Goal: Task Accomplishment & Management: Manage account settings

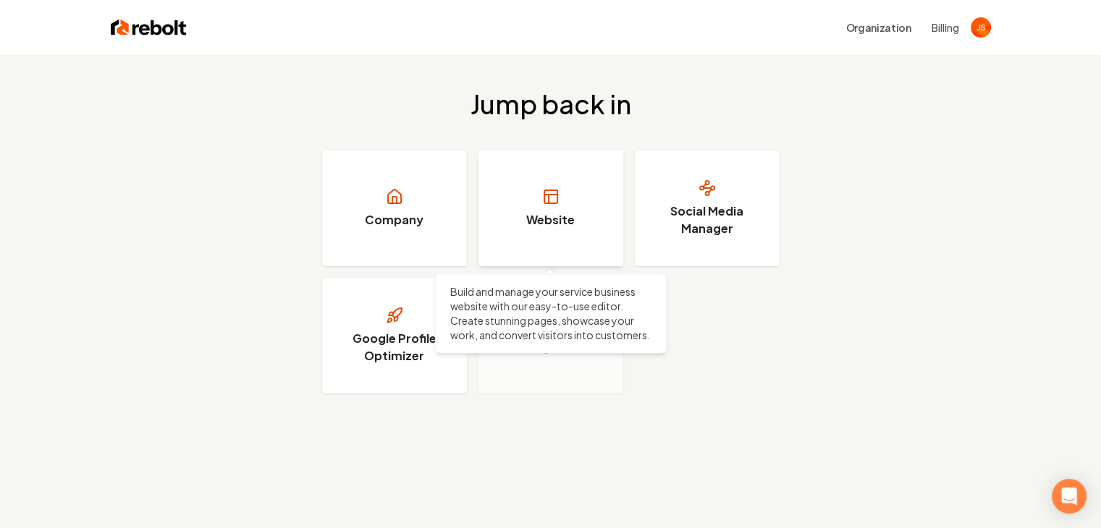
click at [521, 209] on link "Website" at bounding box center [550, 209] width 145 height 116
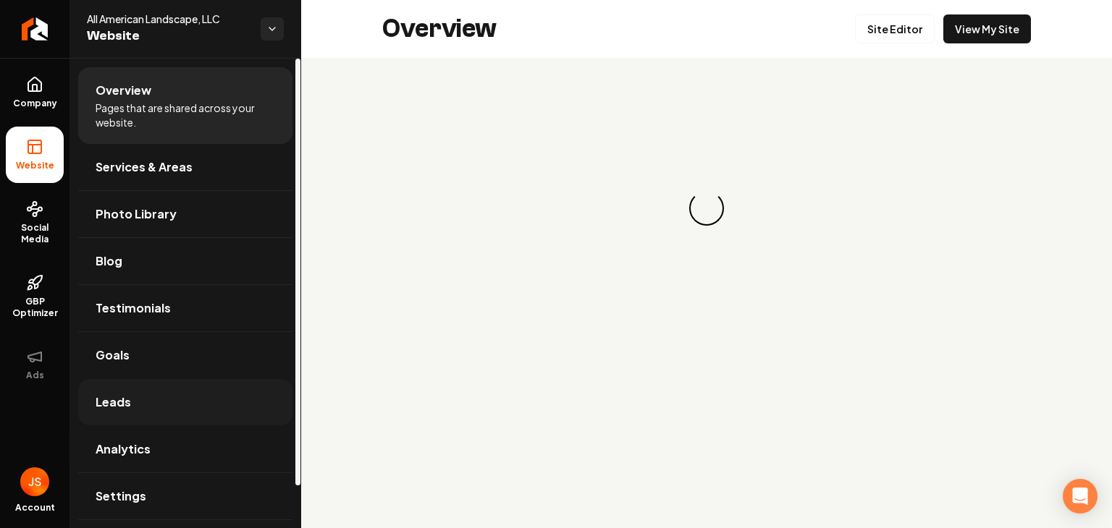
click at [138, 387] on link "Leads" at bounding box center [185, 402] width 214 height 46
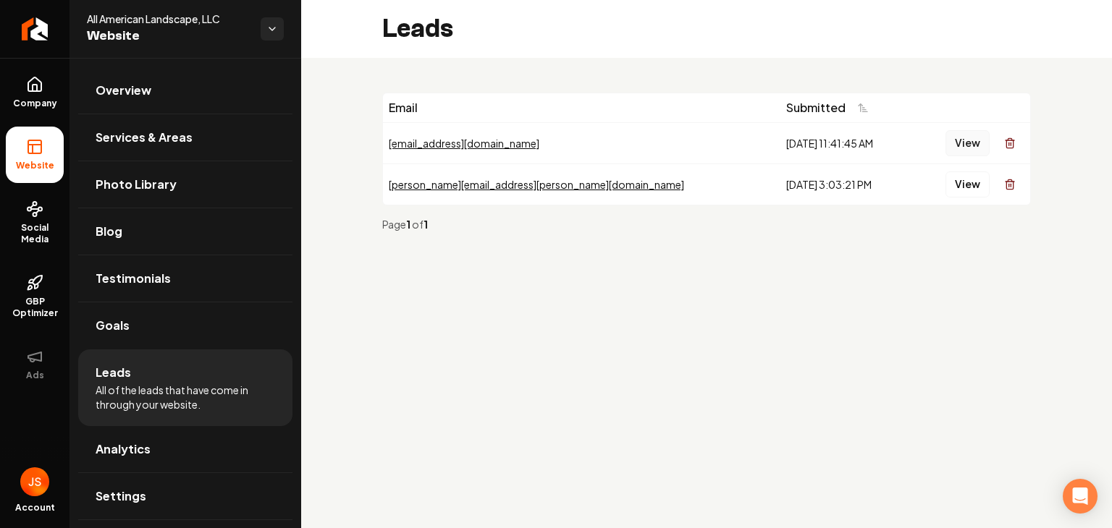
click at [956, 140] on button "View" at bounding box center [967, 143] width 44 height 26
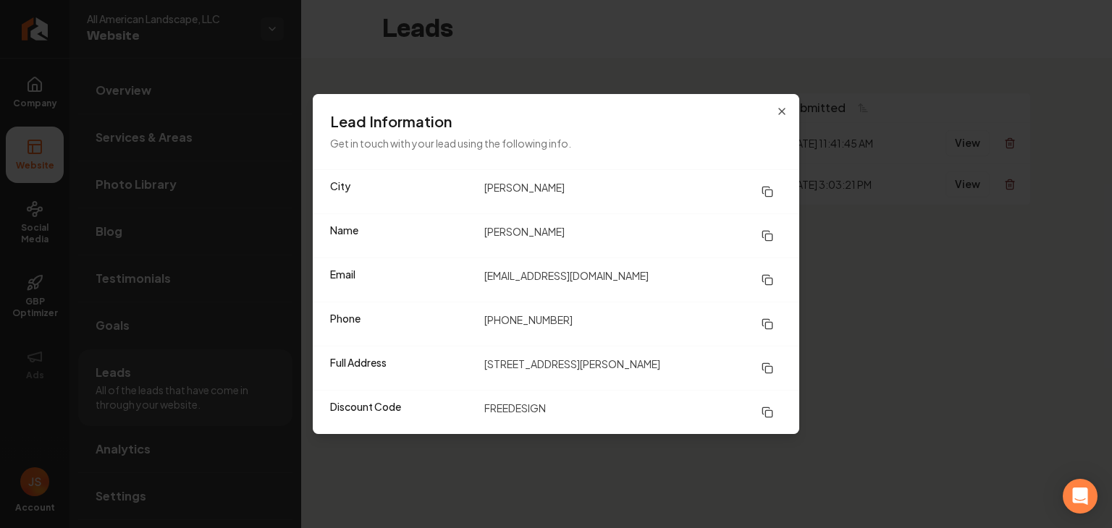
click at [513, 237] on dd "[PERSON_NAME]" at bounding box center [633, 236] width 298 height 26
click at [787, 108] on icon "button" at bounding box center [782, 112] width 12 height 12
